Goal: Check status: Check status

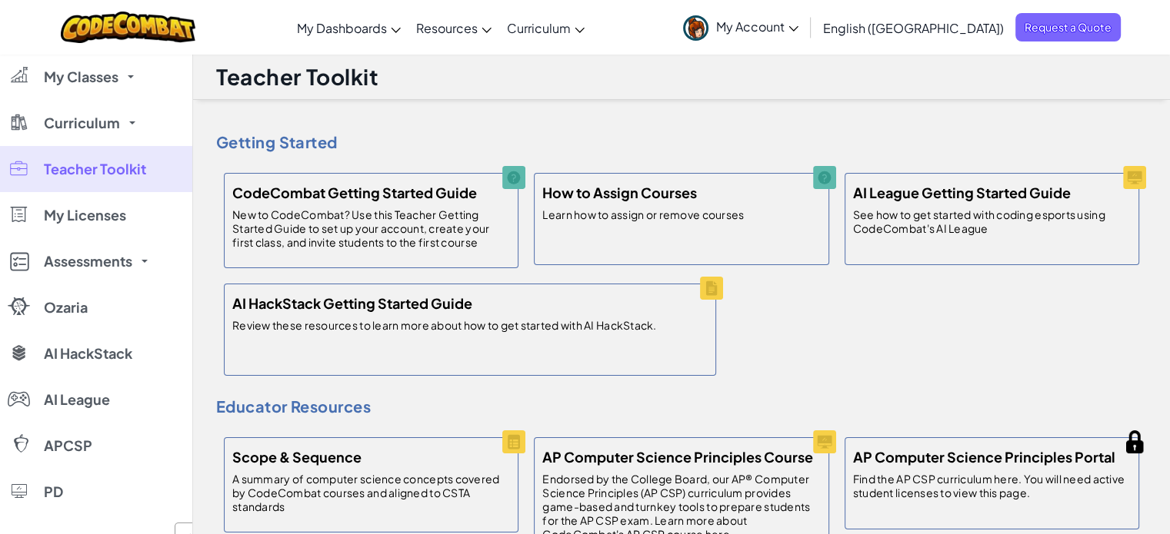
drag, startPoint x: 447, startPoint y: 145, endPoint x: 388, endPoint y: 125, distance: 62.5
click at [388, 125] on div "Getting Started CodeCombat Getting Started Guide New to CodeCombat? Use this Te…" at bounding box center [681, 226] width 930 height 314
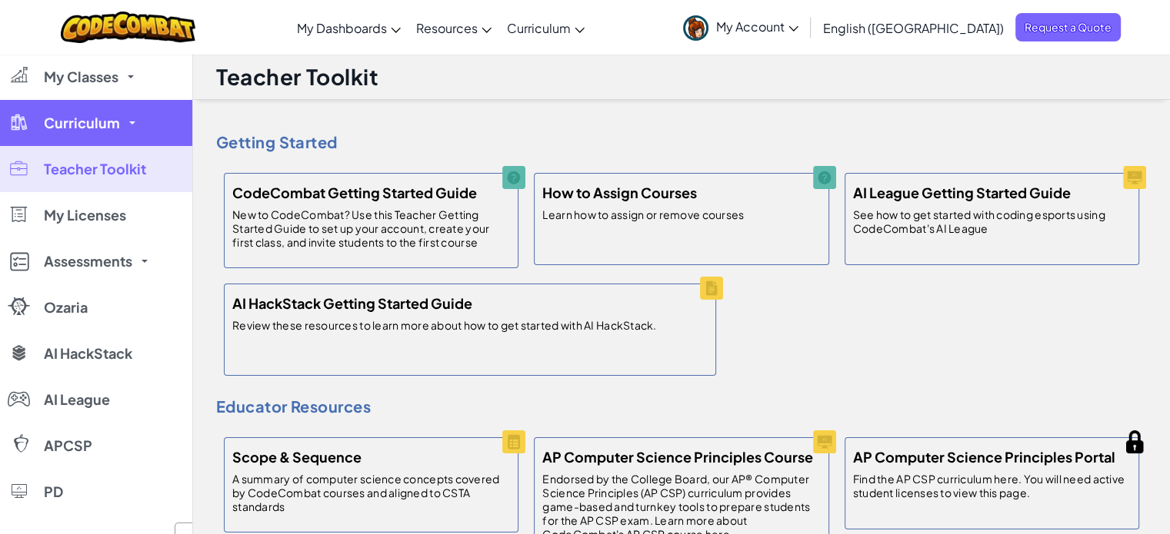
click at [114, 125] on span "Curriculum" at bounding box center [82, 123] width 76 height 14
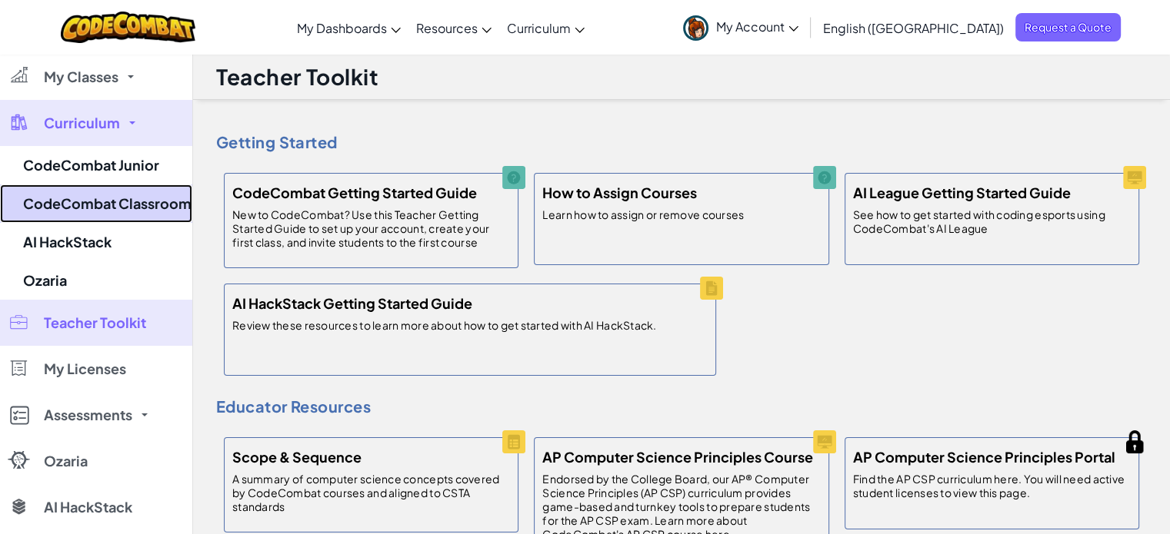
click at [117, 194] on link "CodeCombat Classroom" at bounding box center [96, 204] width 192 height 38
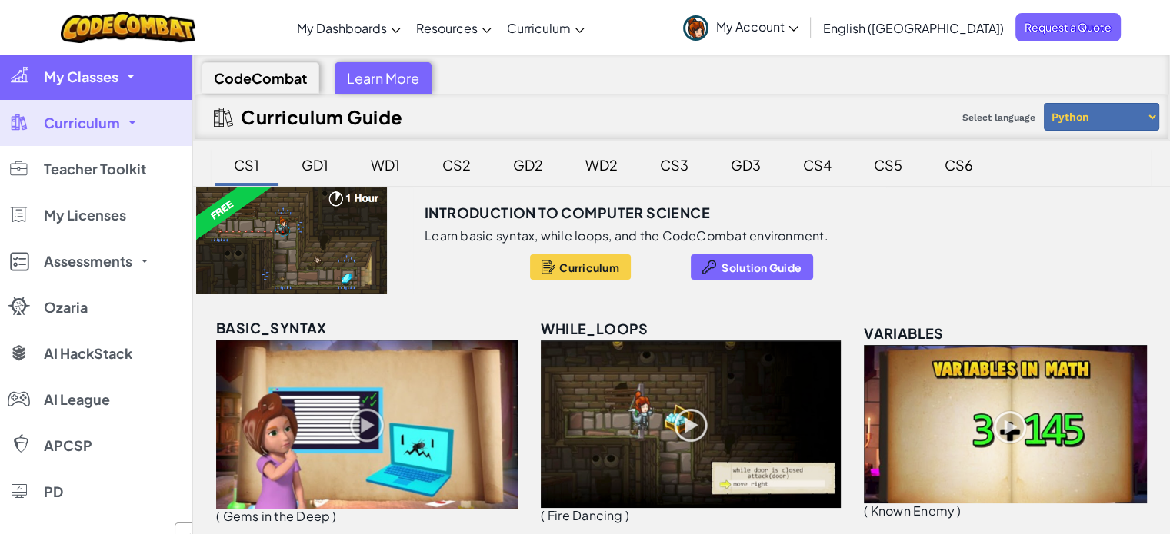
click at [131, 85] on link "My Classes" at bounding box center [96, 77] width 192 height 46
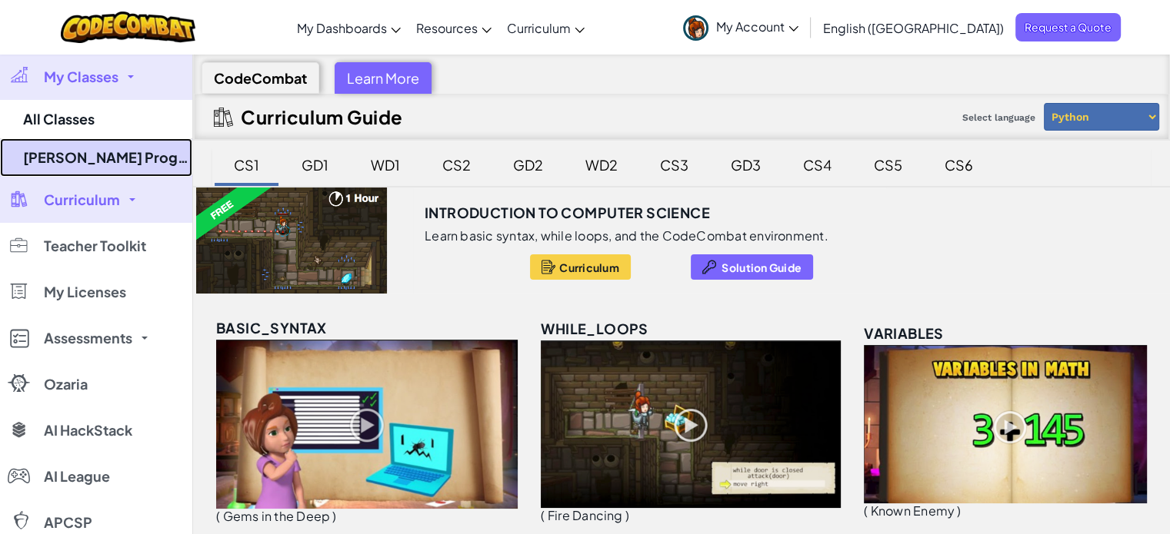
click at [92, 162] on link "[PERSON_NAME] Programming Essentials 1st Period" at bounding box center [96, 157] width 192 height 38
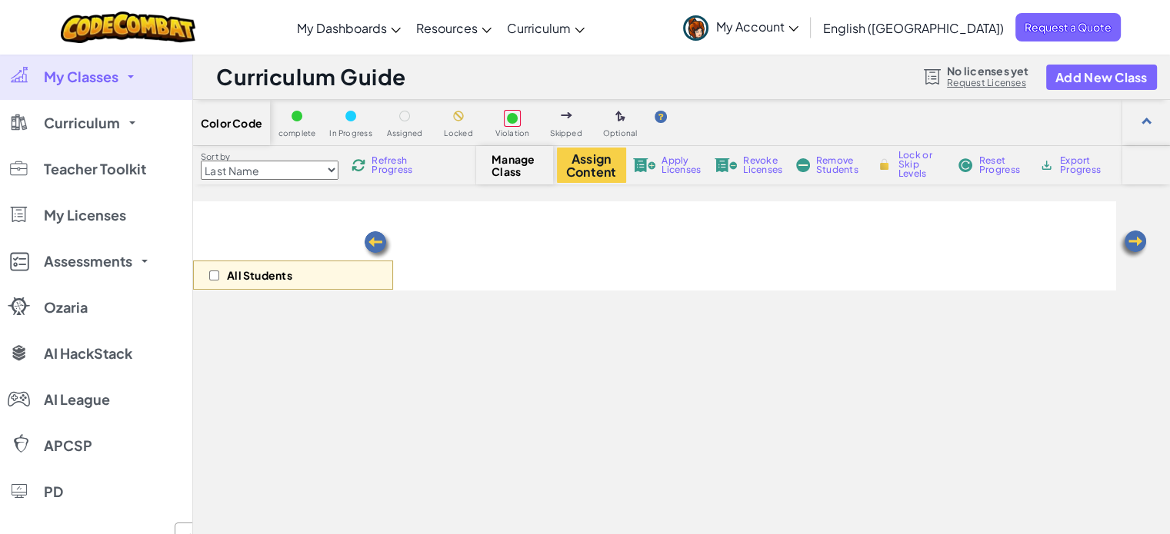
select select "560f1a9f22961295f9427742"
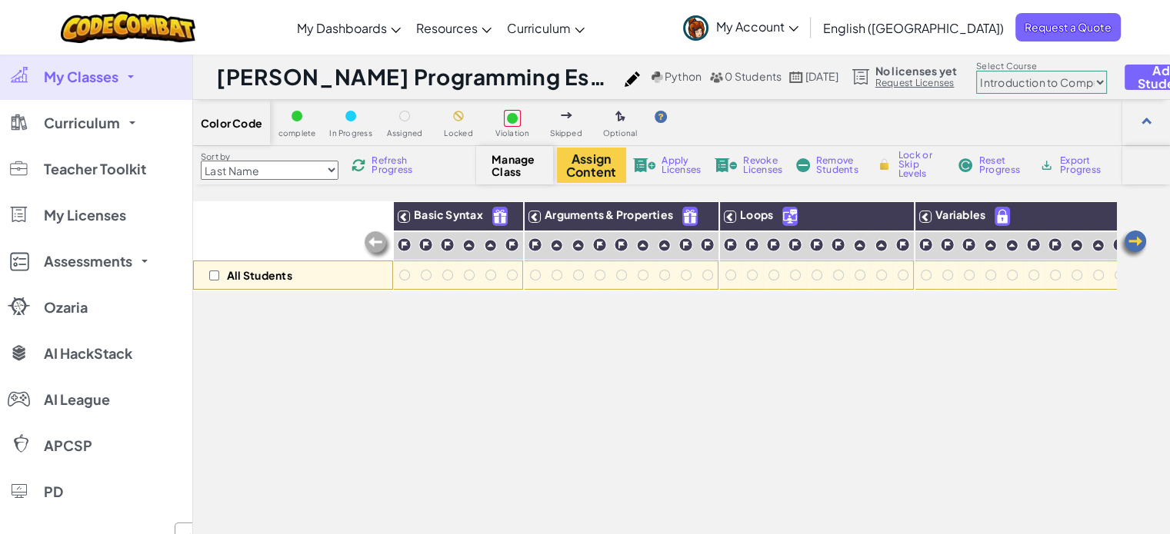
click at [663, 80] on img at bounding box center [657, 78] width 12 height 12
click at [754, 78] on span "0 Students" at bounding box center [752, 76] width 57 height 14
select select "560f1a9f22961295f9427742"
